Goal: Task Accomplishment & Management: Use online tool/utility

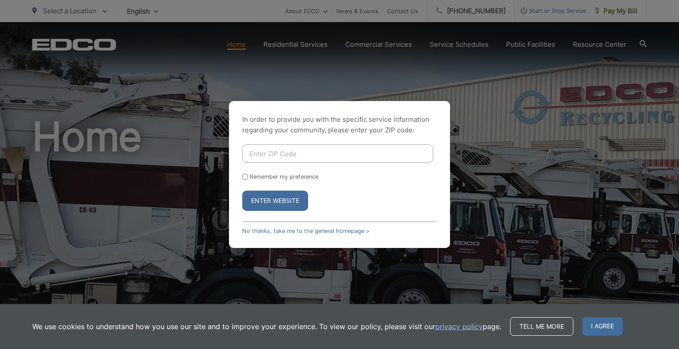
click at [322, 153] on input "Enter ZIP Code" at bounding box center [337, 153] width 191 height 19
type input "91916"
click at [242, 191] on button "Enter Website" at bounding box center [275, 201] width 66 height 20
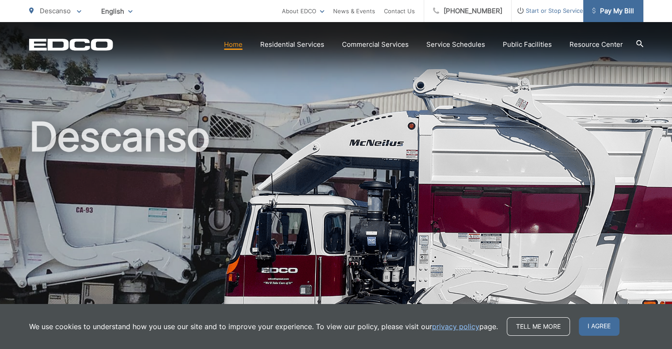
click at [619, 9] on span "Pay My Bill" at bounding box center [613, 11] width 42 height 11
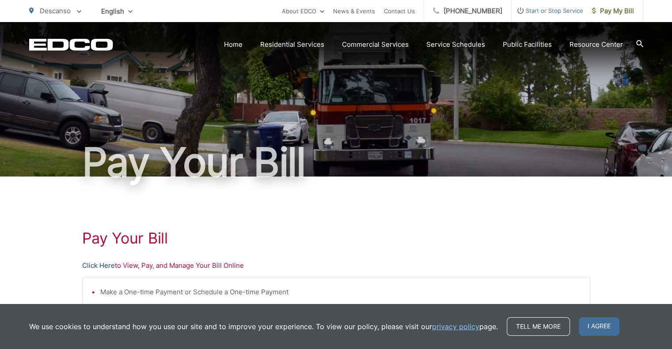
click at [97, 266] on link "Click Here" at bounding box center [98, 266] width 33 height 11
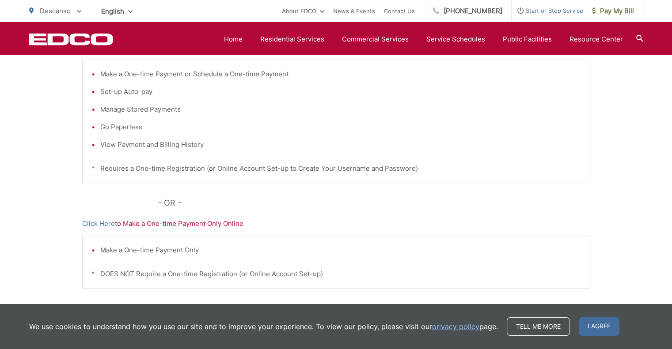
scroll to position [235, 0]
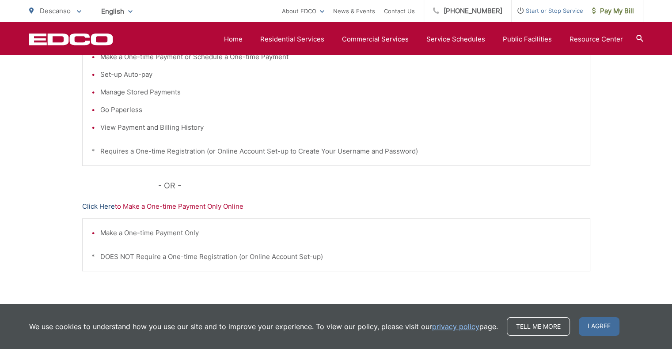
click at [102, 210] on link "Click Here" at bounding box center [98, 206] width 33 height 11
